Goal: Information Seeking & Learning: Check status

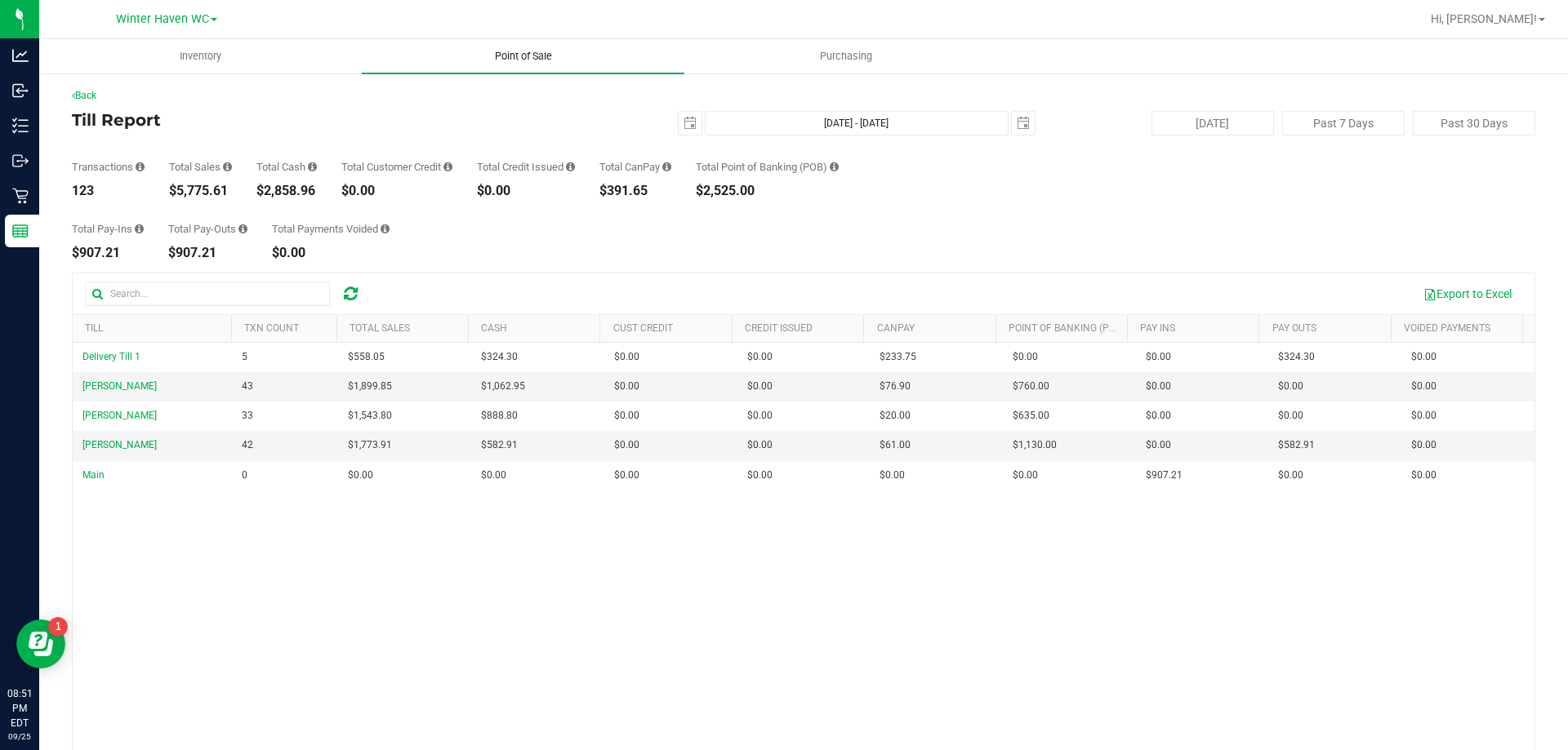
click at [544, 60] on span "Point of Sale" at bounding box center [524, 56] width 101 height 15
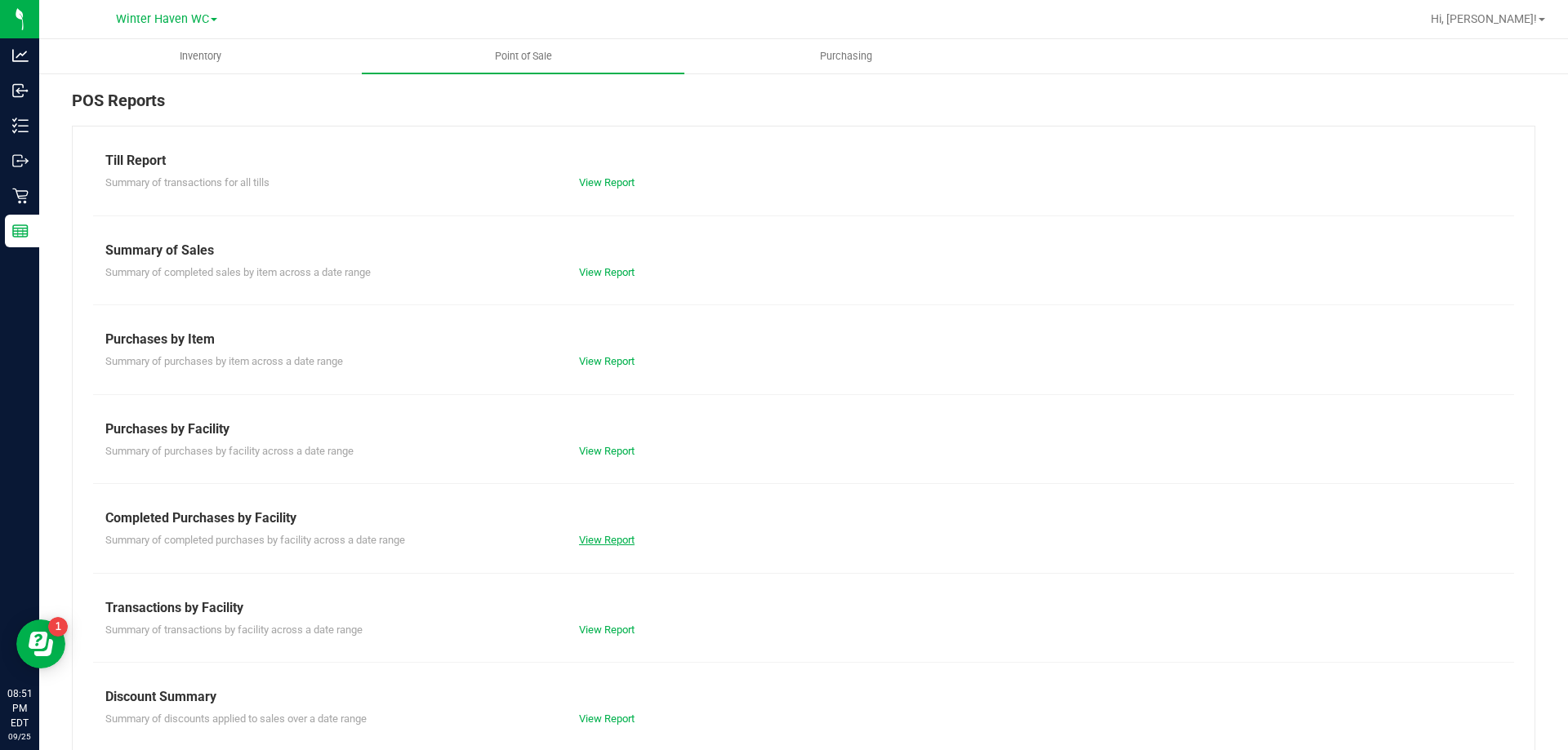
click at [583, 545] on div "View Report" at bounding box center [685, 541] width 236 height 17
click at [584, 545] on link "View Report" at bounding box center [606, 539] width 55 height 12
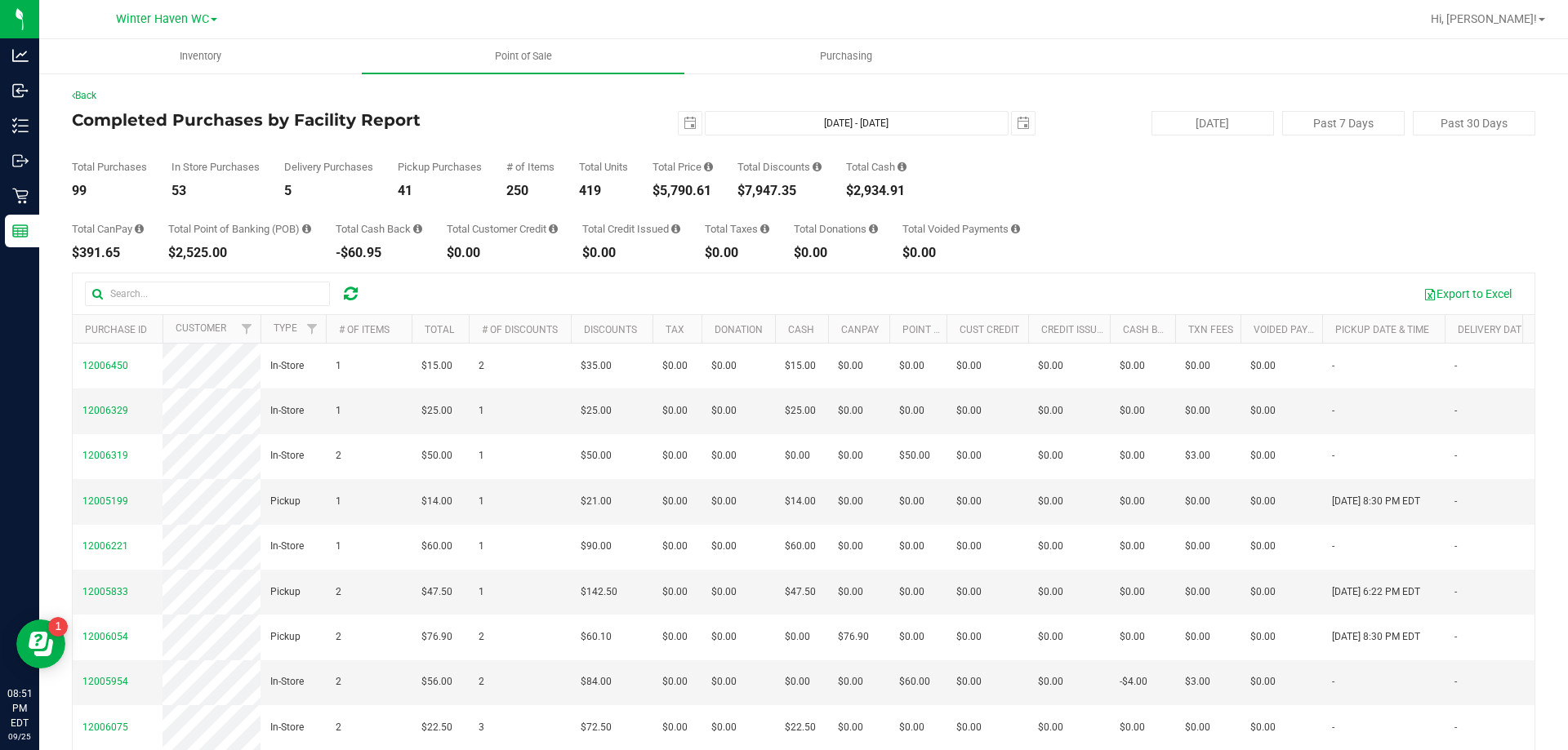
click at [653, 195] on div "Back Completed Purchases by Facility Report [DATE] [DATE] - [DATE] [DATE] [DATE…" at bounding box center [803, 472] width 1463 height 768
click at [658, 190] on div "$5,790.61" at bounding box center [683, 191] width 61 height 13
drag, startPoint x: 656, startPoint y: 190, endPoint x: 699, endPoint y: 192, distance: 43.0
click at [699, 192] on div "$5,790.61" at bounding box center [683, 191] width 61 height 13
drag, startPoint x: 743, startPoint y: 192, endPoint x: 801, endPoint y: 190, distance: 58.0
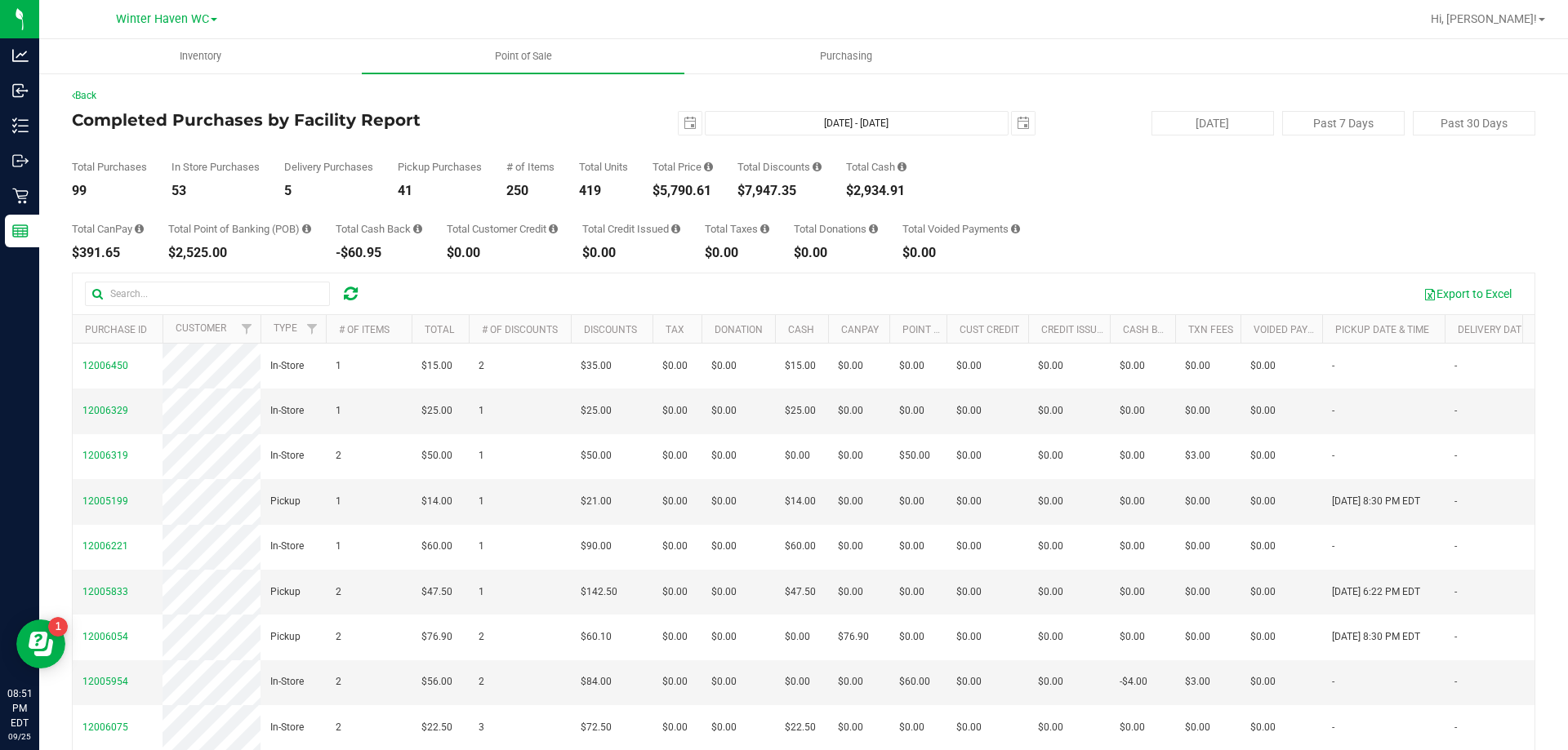
click at [801, 190] on div "Total Purchases 99 In Store Purchases 53 Delivery Purchases 5 Pickup Purchases …" at bounding box center [803, 166] width 1463 height 62
copy div "$7,947.35"
click at [684, 127] on span "select" at bounding box center [690, 123] width 13 height 13
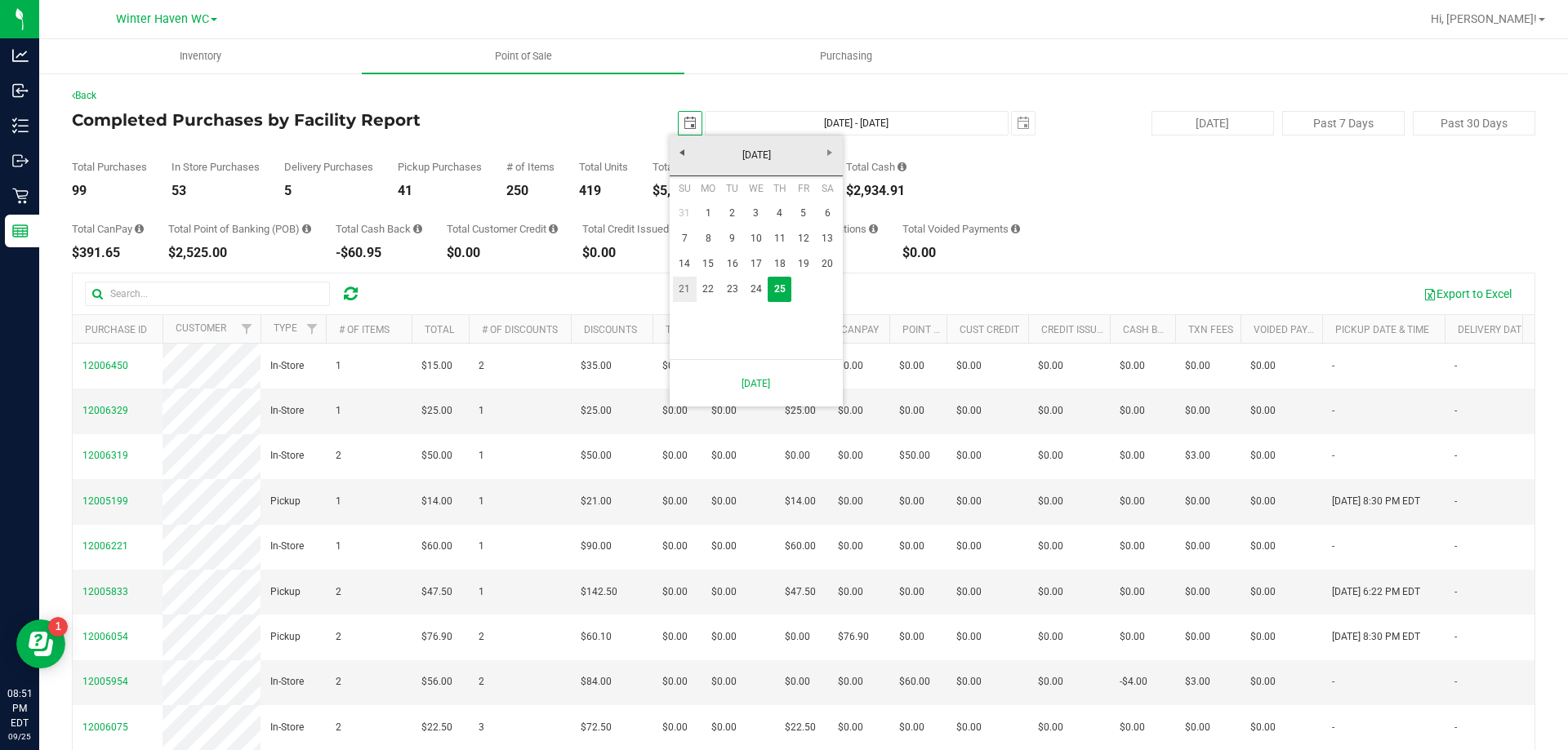
click at [689, 283] on link "21" at bounding box center [685, 290] width 24 height 26
type input "[DATE]"
type input "[DATE] - [DATE]"
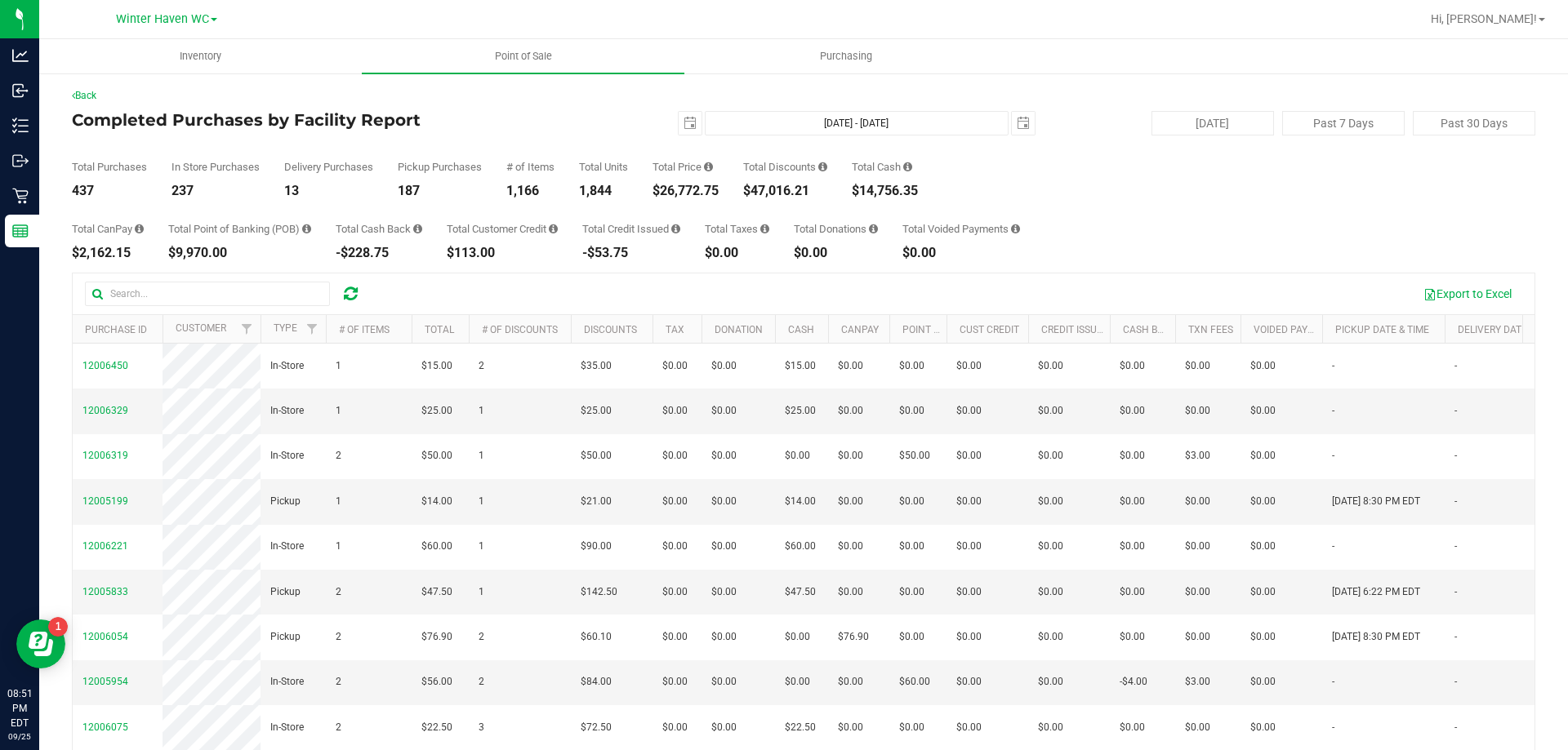
drag, startPoint x: 656, startPoint y: 194, endPoint x: 723, endPoint y: 189, distance: 67.2
click at [719, 189] on div "$26,772.75" at bounding box center [686, 191] width 66 height 13
copy div "$26,772.75"
drag, startPoint x: 748, startPoint y: 189, endPoint x: 772, endPoint y: 192, distance: 24.2
click at [772, 192] on div "$47,016.21" at bounding box center [784, 191] width 84 height 13
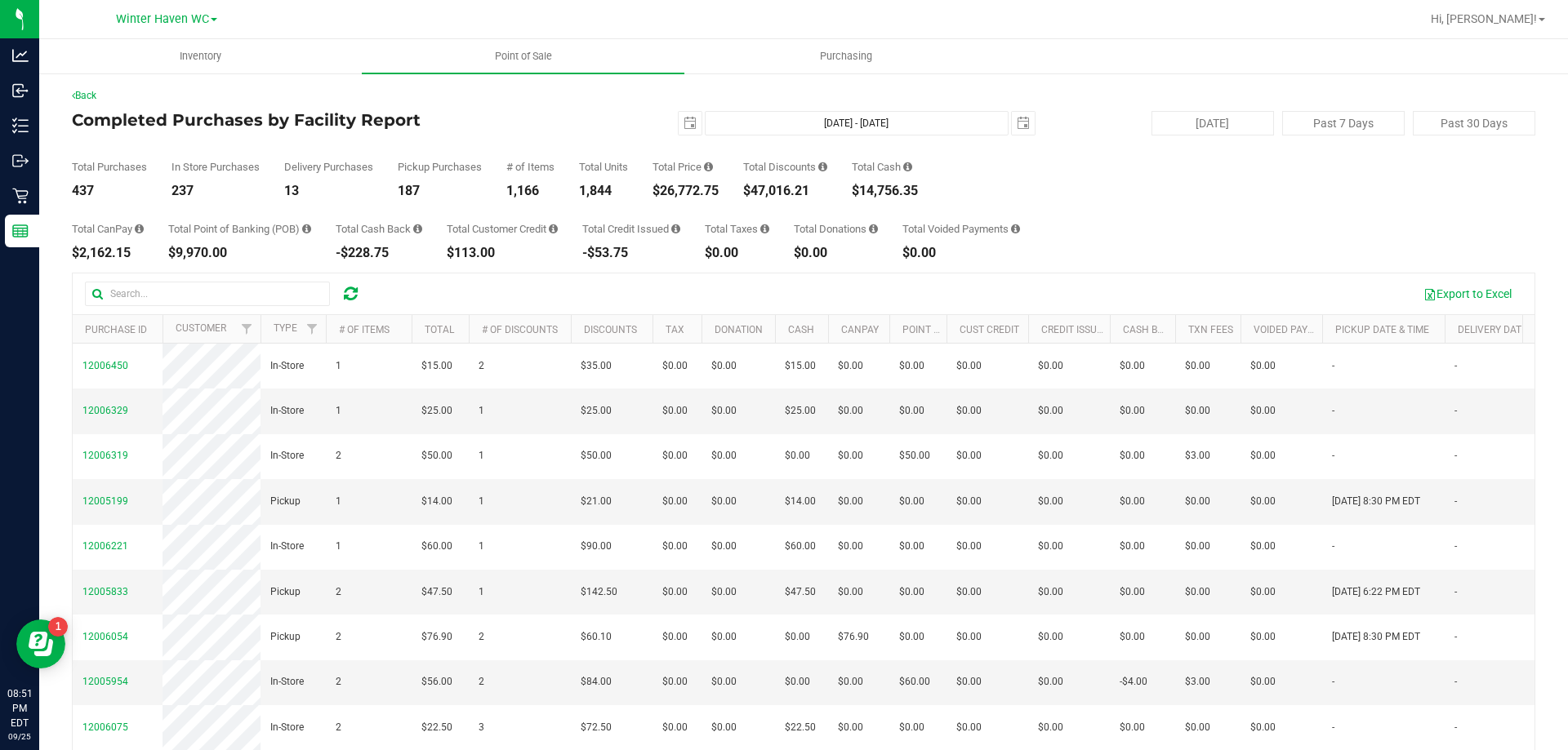
click at [685, 110] on div "Back Completed Purchases by Facility Report [DATE] [DATE] - [DATE] [DATE] [DATE…" at bounding box center [803, 472] width 1463 height 768
click at [684, 121] on span "select" at bounding box center [690, 123] width 13 height 13
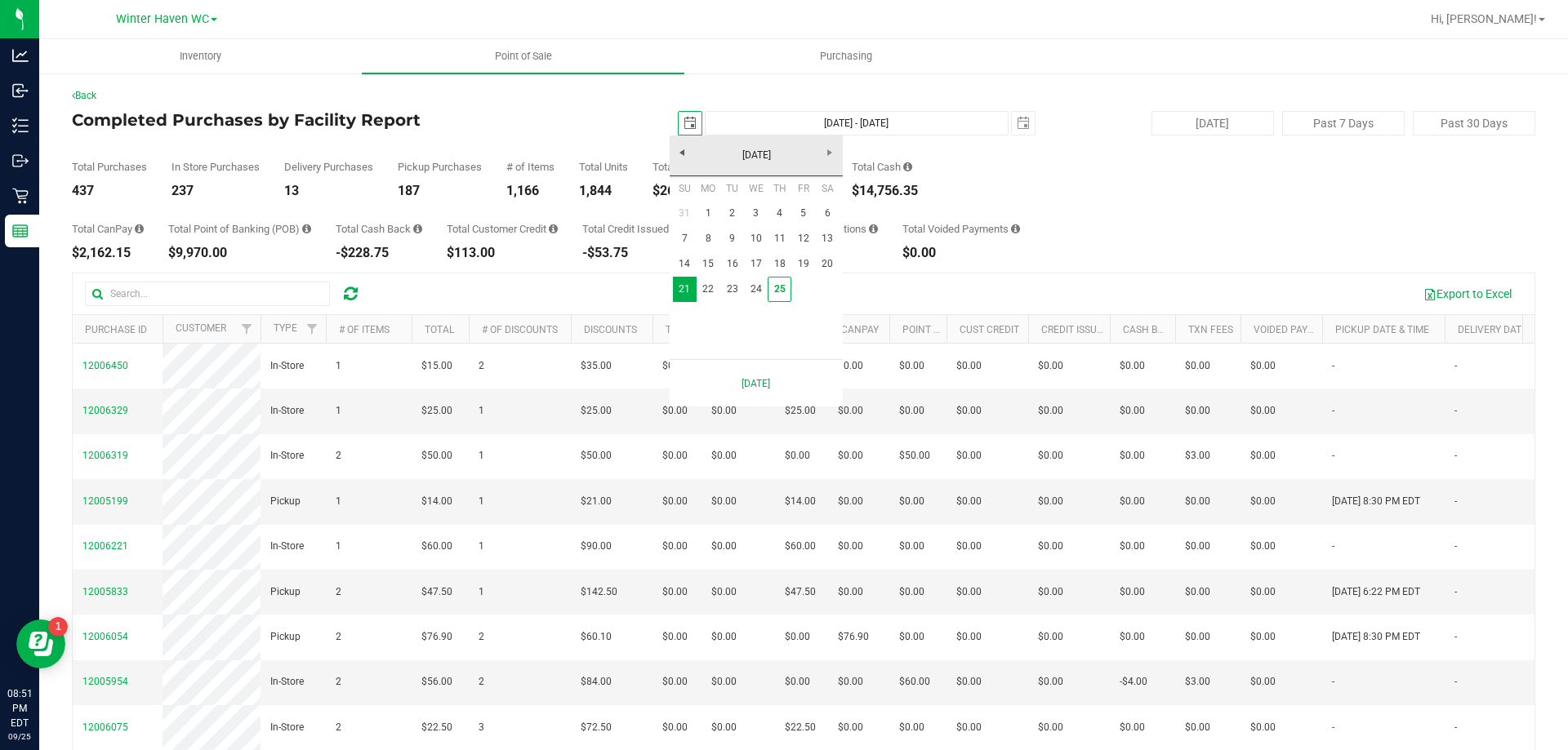
scroll to position [0, 40]
click at [709, 206] on link "1" at bounding box center [709, 213] width 24 height 26
type input "[DATE]"
type input "[DATE] - [DATE]"
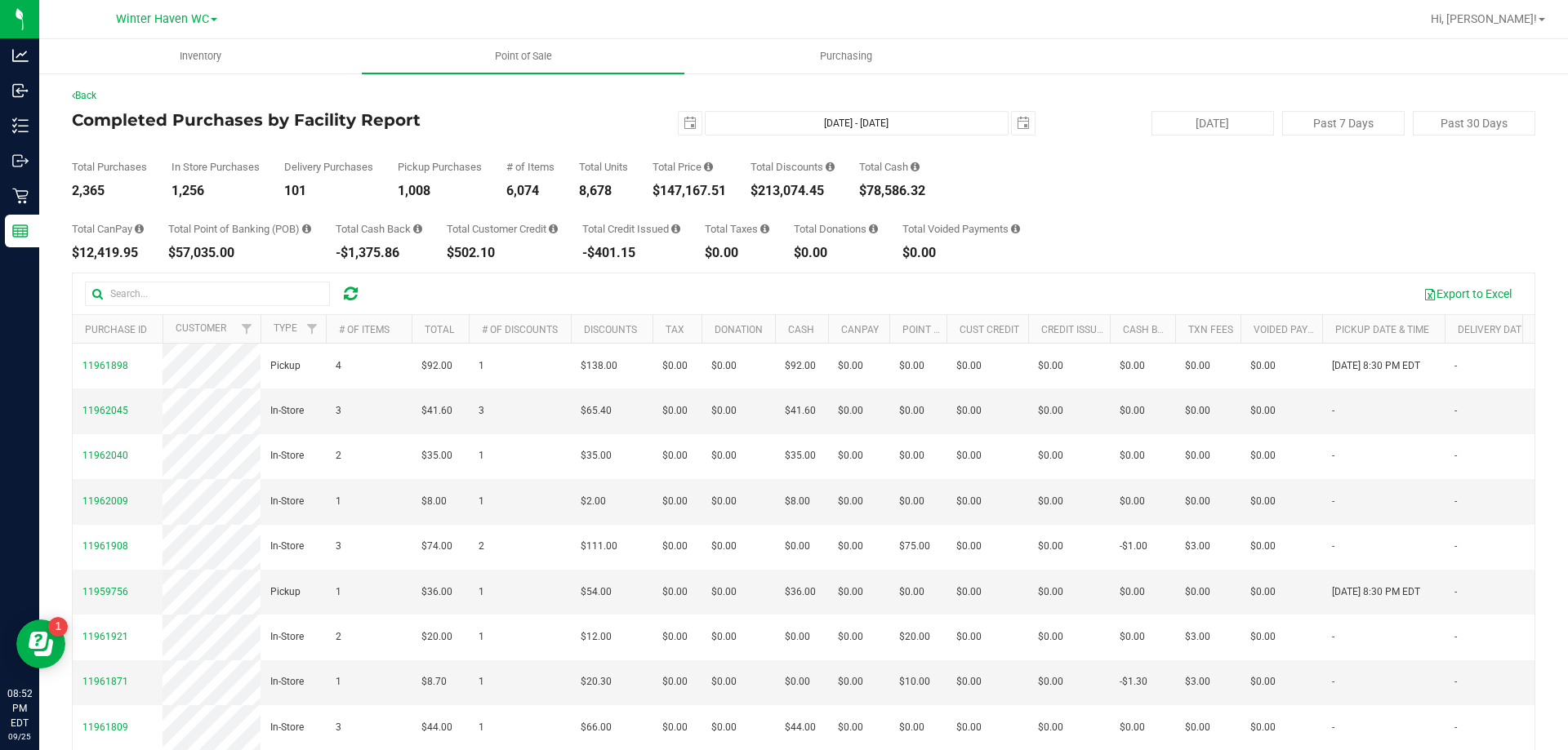
drag, startPoint x: 650, startPoint y: 190, endPoint x: 728, endPoint y: 189, distance: 78.0
click at [728, 189] on div "Total Purchases 2,365 In Store Purchases 1,256 Delivery Purchases 101 Pickup Pu…" at bounding box center [803, 166] width 1463 height 62
copy div "$147,167.51"
